Goal: Task Accomplishment & Management: Complete application form

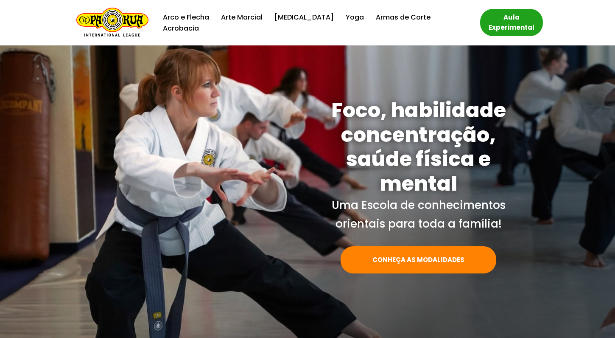
click at [497, 16] on link "Aula Experimental" at bounding box center [511, 22] width 63 height 27
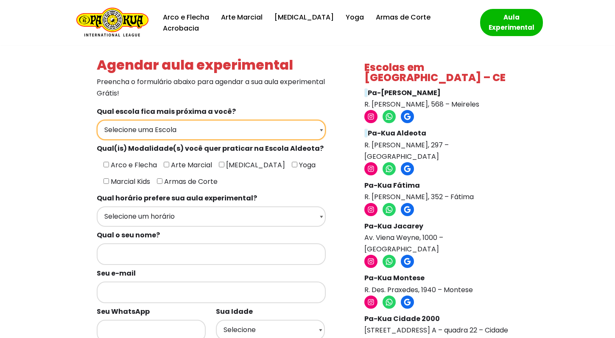
select select "Fortaleza - Pa-Kua Cidade 2000"
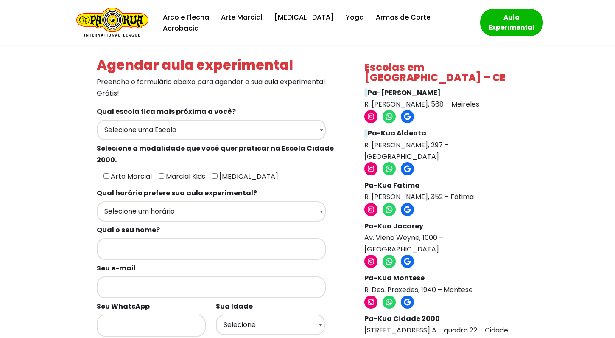
click at [215, 174] on input"] "Tai Chi" at bounding box center [215, 176] width 6 height 6
checkbox input"] "true"
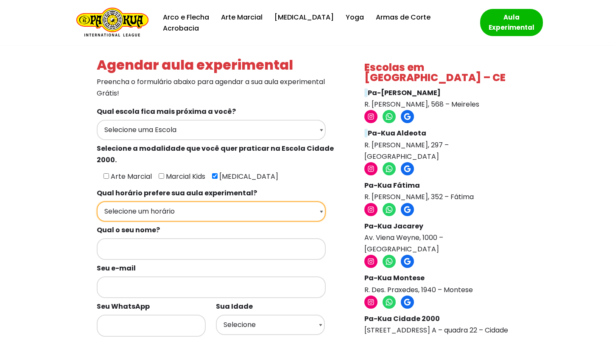
select select "Noite"
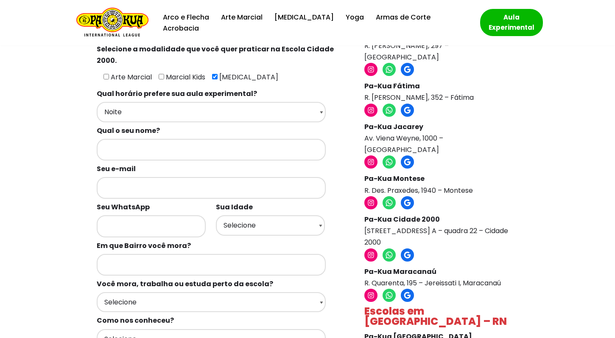
scroll to position [128, 0]
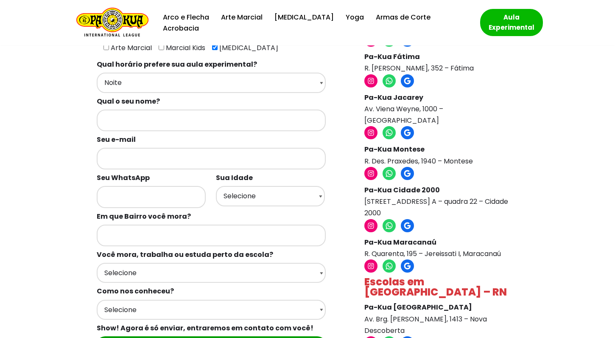
click at [154, 105] on b "Qual o seu nome?" at bounding box center [128, 101] width 63 height 10
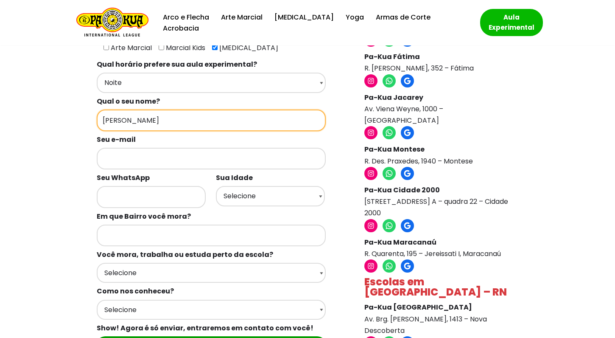
type input "jose uchoa"
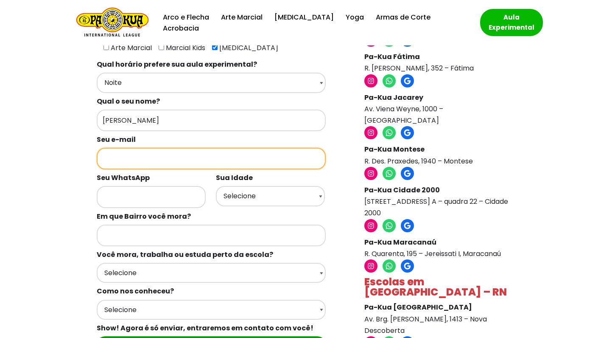
type input "u"
type input "uchoajunior@gmail.com"
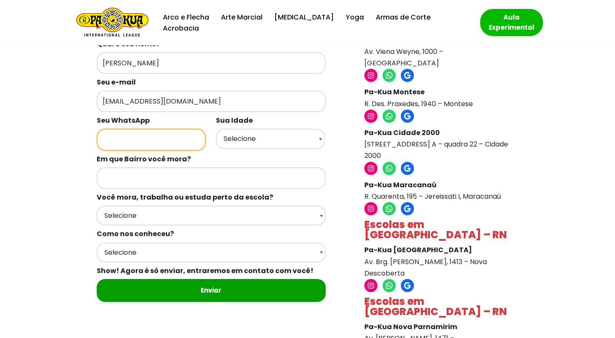
scroll to position [187, 0]
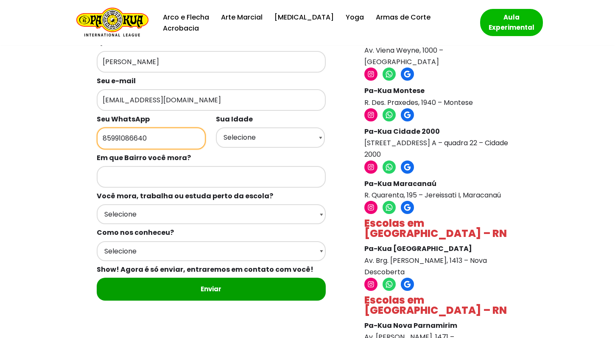
type input "85991086640"
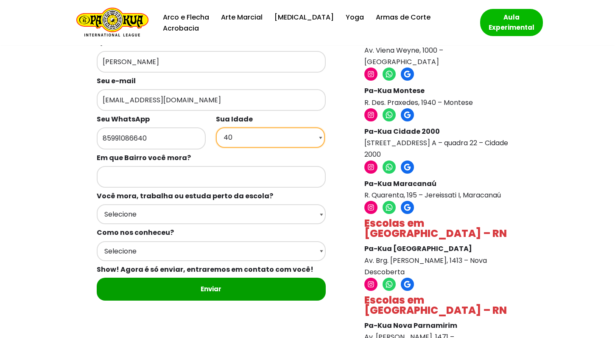
select select "43"
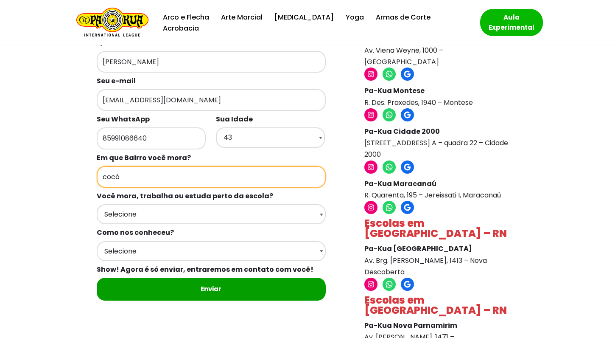
type input "cocó"
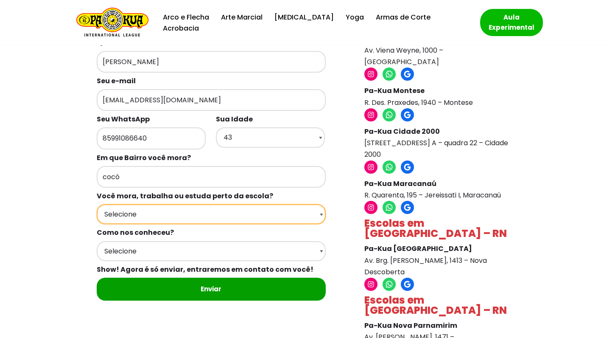
select select "Moro Perto"
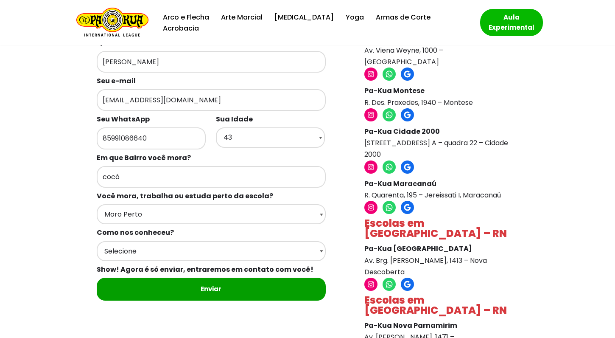
click at [74, 210] on div "Agendar aula experimental Preencha o formulário abaixo para agendar a sua aula …" at bounding box center [307, 174] width 608 height 633
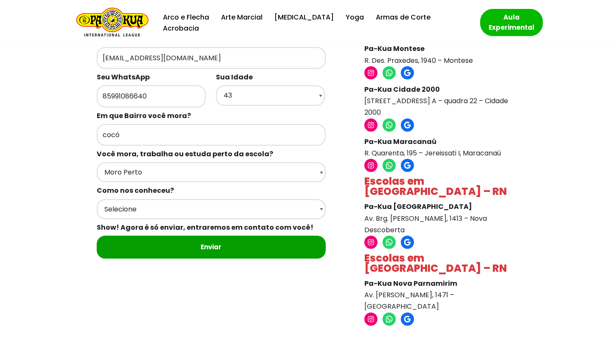
scroll to position [271, 0]
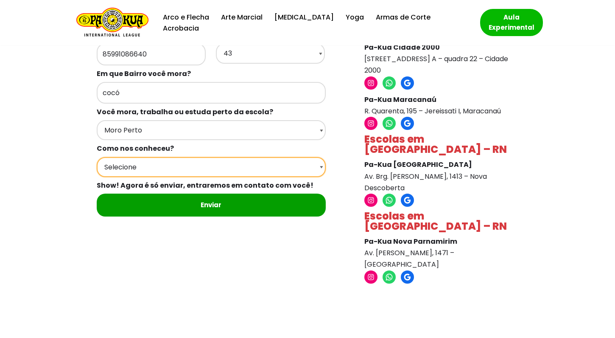
select select "Indicação"
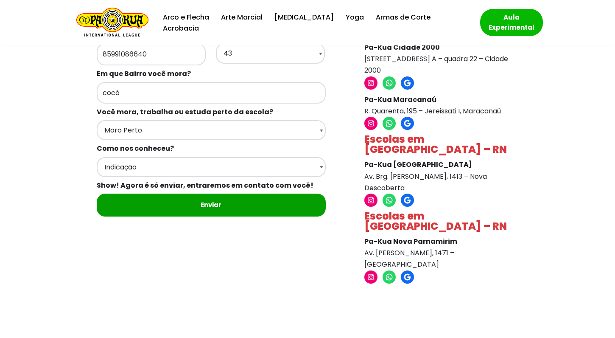
click at [137, 249] on div "Agendar aula experimental Preencha o formulário abaixo para agendar a sua aula …" at bounding box center [307, 44] width 430 height 522
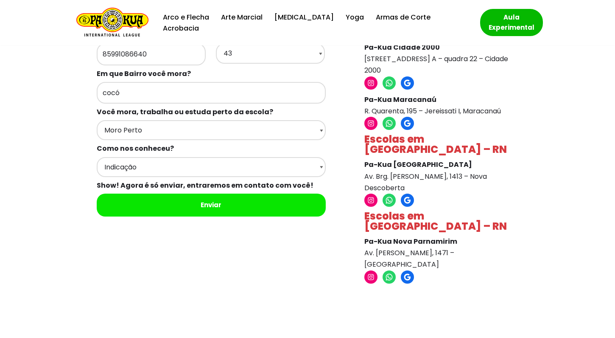
click at [170, 207] on input "Enviar" at bounding box center [211, 204] width 229 height 23
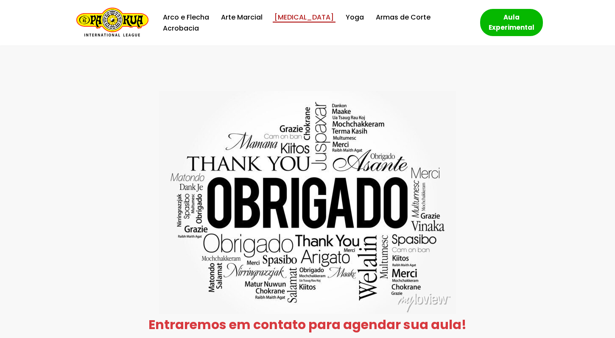
click at [292, 22] on link "[MEDICAL_DATA]" at bounding box center [303, 16] width 59 height 11
